Goal: Transaction & Acquisition: Book appointment/travel/reservation

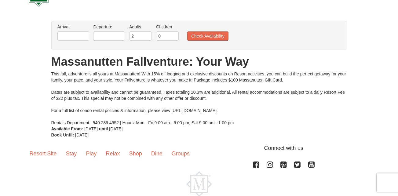
scroll to position [37, 0]
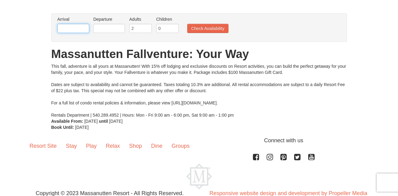
click at [73, 24] on input "text" at bounding box center [73, 28] width 32 height 9
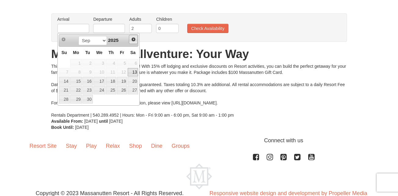
click at [136, 42] on link "Next" at bounding box center [133, 39] width 9 height 9
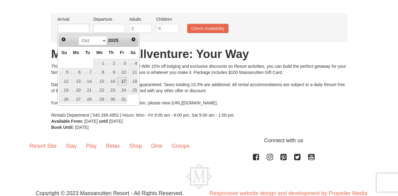
click at [123, 81] on link "17" at bounding box center [122, 81] width 10 height 9
type input "[DATE]"
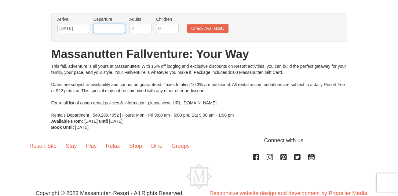
click at [114, 27] on input "text" at bounding box center [109, 28] width 32 height 9
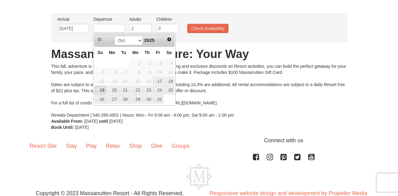
click at [99, 90] on link "19" at bounding box center [100, 90] width 11 height 9
type input "[DATE]"
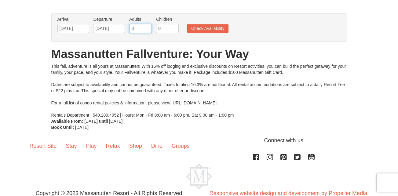
click at [147, 27] on input "3" at bounding box center [140, 28] width 23 height 9
type input "4"
click at [147, 27] on input "4" at bounding box center [140, 28] width 23 height 9
click at [202, 30] on button "Check Availability" at bounding box center [207, 28] width 41 height 9
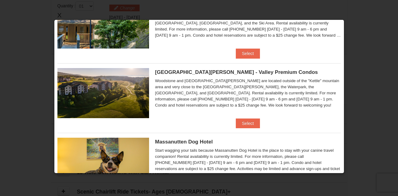
scroll to position [289, 0]
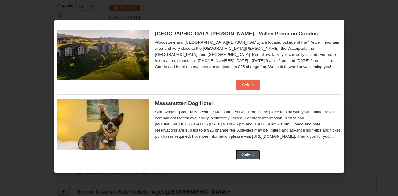
click at [247, 153] on button "Select" at bounding box center [248, 155] width 24 height 10
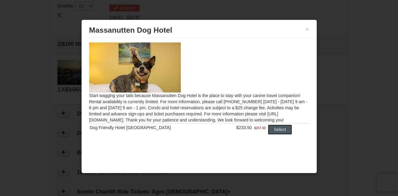
click at [276, 130] on button "Select" at bounding box center [280, 130] width 24 height 10
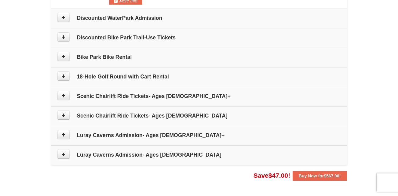
scroll to position [311, 0]
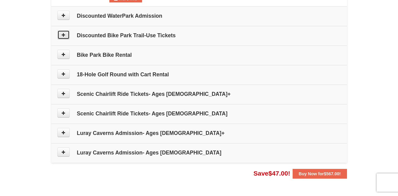
click at [64, 35] on icon at bounding box center [63, 35] width 4 height 4
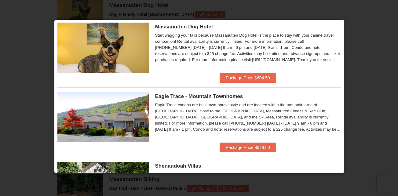
scroll to position [86, 0]
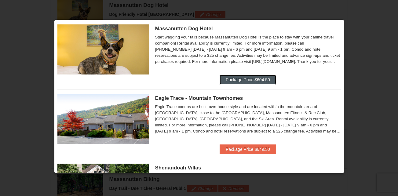
click at [259, 78] on button "Package Price $604.50" at bounding box center [248, 80] width 57 height 10
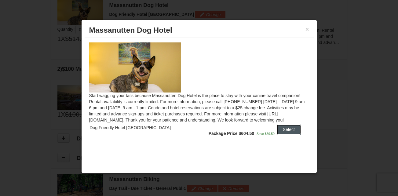
click at [282, 128] on button "Select" at bounding box center [289, 130] width 24 height 10
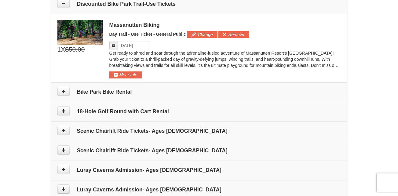
scroll to position [344, 0]
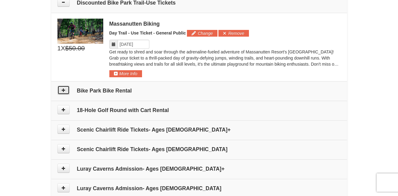
click at [64, 88] on icon at bounding box center [63, 90] width 4 height 4
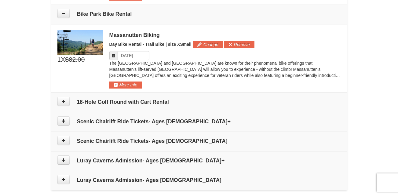
scroll to position [425, 0]
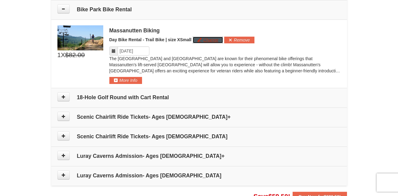
click at [210, 39] on button "Change" at bounding box center [208, 40] width 30 height 7
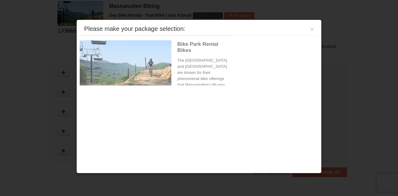
scroll to position [450, 0]
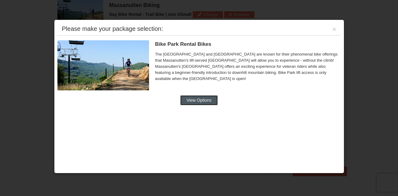
click at [201, 99] on button "View Options" at bounding box center [198, 100] width 37 height 10
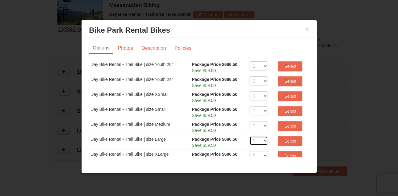
click at [260, 142] on select "1 2 3 4 5 6 7 8 9 10 11 12 13 14 15 16 17 18 19 20" at bounding box center [259, 140] width 18 height 9
select select "3"
click at [250, 136] on select "1 2 3 4 5 6 7 8 9 10 11 12 13 14 15 16 17 18 19 20" at bounding box center [259, 140] width 18 height 9
click at [263, 127] on select "1 2 3 4 5 6 7 8 9 10 11 12 13 14 15 16 17 18 19 20" at bounding box center [259, 125] width 18 height 9
click at [250, 121] on select "1 2 3 4 5 6 7 8 9 10 11 12 13 14 15 16 17 18 19 20" at bounding box center [259, 125] width 18 height 9
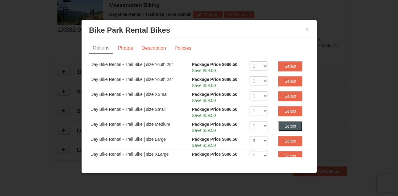
click at [284, 125] on button "Select" at bounding box center [290, 126] width 24 height 10
